Goal: Task Accomplishment & Management: Manage account settings

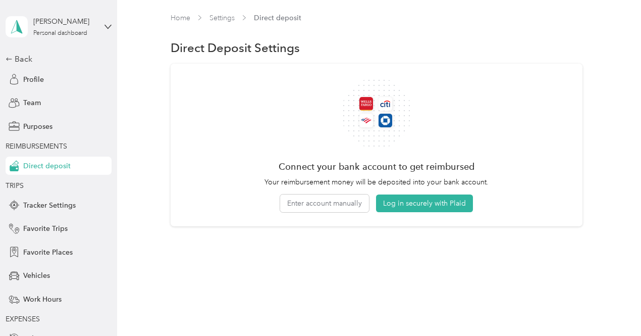
scroll to position [76, 0]
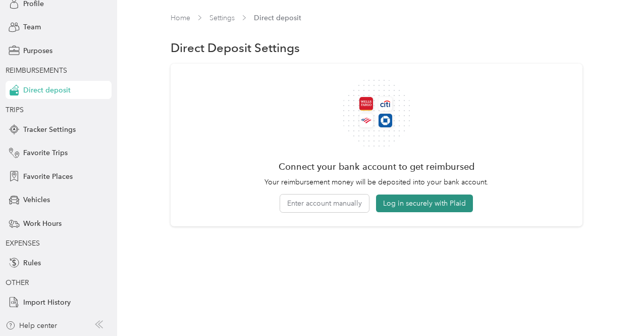
click at [410, 205] on button "Log in securely with Plaid" at bounding box center [424, 203] width 97 height 18
click at [324, 208] on button "Enter account manually" at bounding box center [324, 203] width 89 height 18
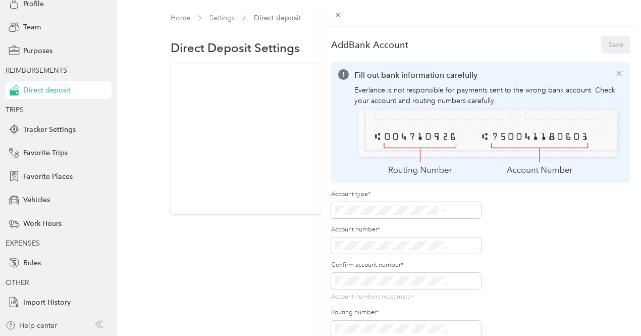
click at [432, 210] on div "Checking" at bounding box center [444, 211] width 105 height 11
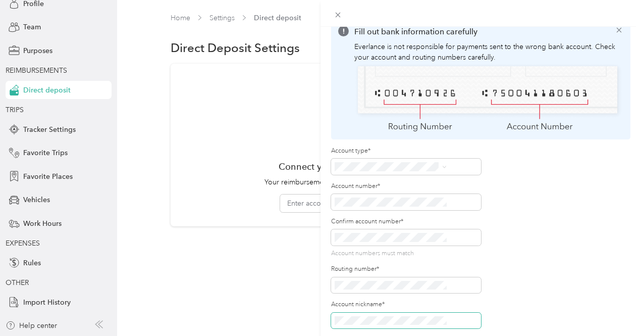
click at [433, 313] on span at bounding box center [406, 321] width 150 height 16
